Goal: Navigation & Orientation: Understand site structure

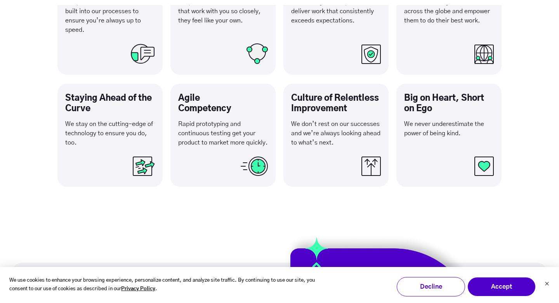
scroll to position [1552, 0]
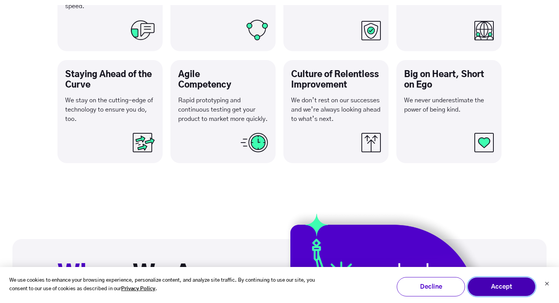
click at [486, 284] on button "Accept" at bounding box center [501, 286] width 68 height 19
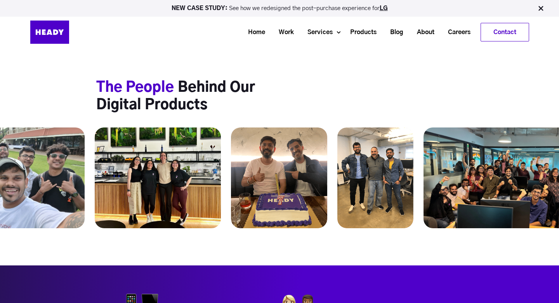
scroll to position [2926, 0]
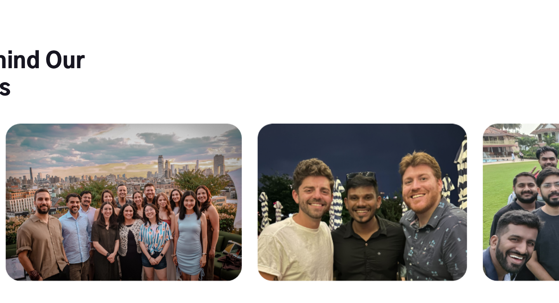
click at [334, 211] on img at bounding box center [279, 232] width 151 height 101
click at [277, 182] on img at bounding box center [279, 232] width 151 height 101
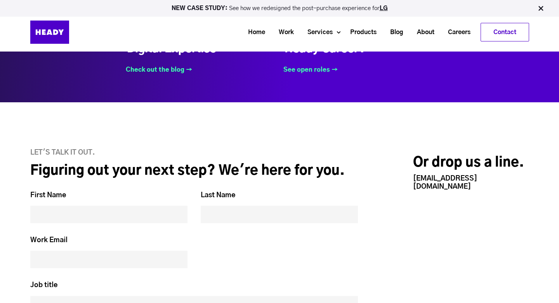
scroll to position [2977, 0]
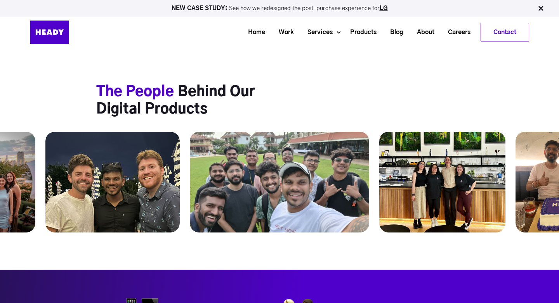
click at [395, 166] on img at bounding box center [442, 182] width 126 height 101
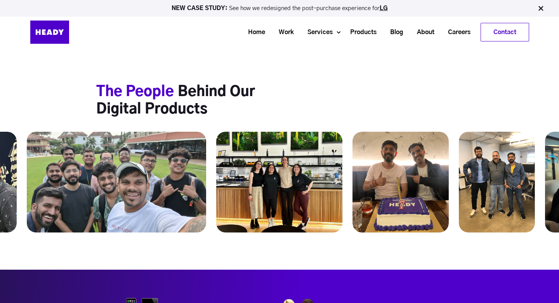
click at [352, 83] on div "The People Behind Our Digital Products" at bounding box center [279, 100] width 366 height 35
click at [342, 132] on img at bounding box center [279, 182] width 126 height 101
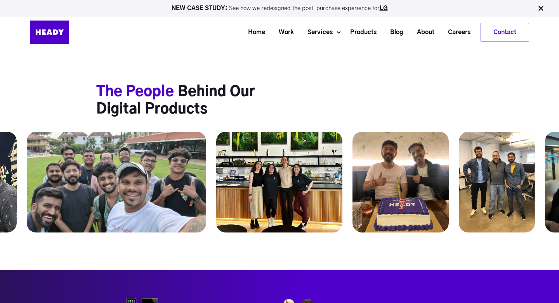
click at [318, 190] on img at bounding box center [279, 182] width 126 height 101
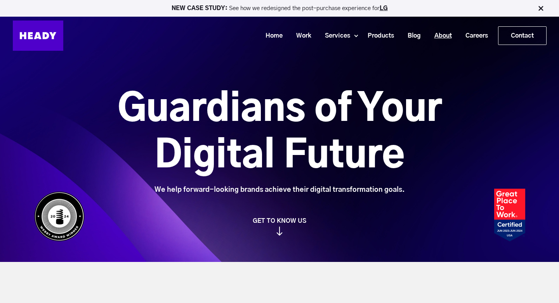
click at [439, 34] on link "About" at bounding box center [439, 36] width 31 height 14
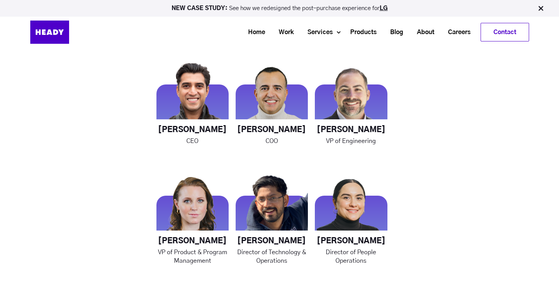
scroll to position [954, 0]
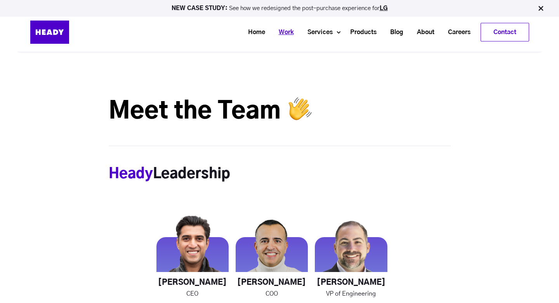
click at [283, 36] on link "Work" at bounding box center [283, 32] width 29 height 14
